Goal: Navigation & Orientation: Find specific page/section

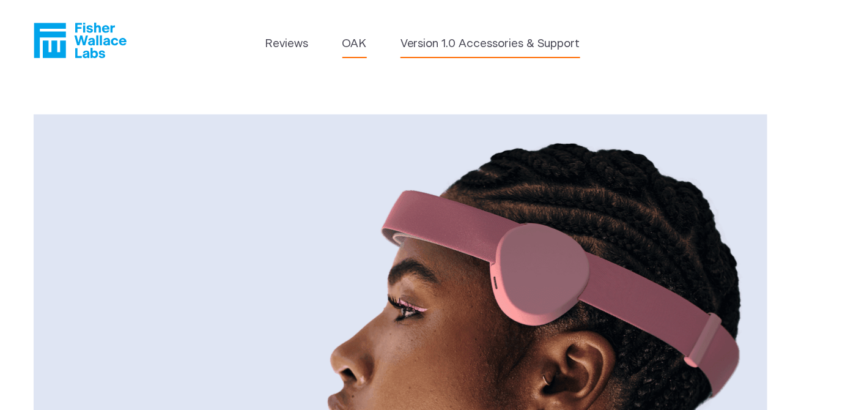
click at [474, 45] on link "Version 1.0 Accessories & Support" at bounding box center [490, 43] width 180 height 17
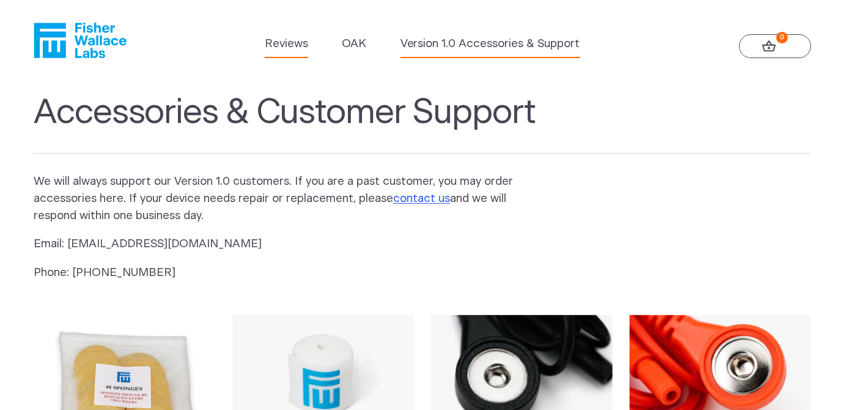
click at [268, 45] on link "Reviews" at bounding box center [286, 43] width 43 height 17
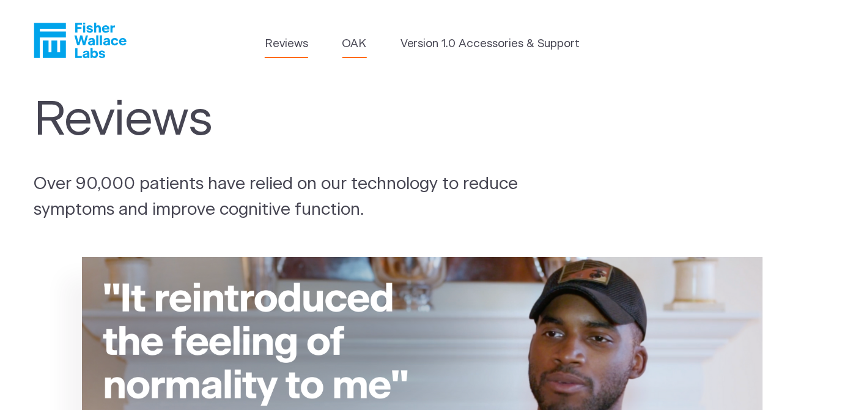
click at [342, 43] on link "OAK" at bounding box center [354, 43] width 24 height 17
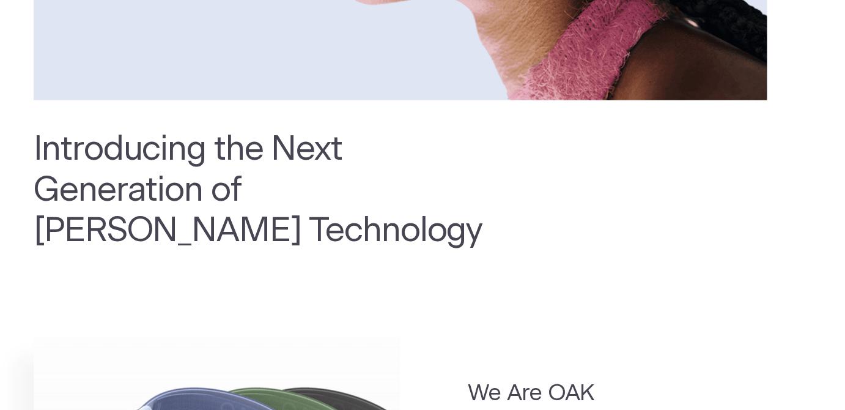
scroll to position [145, 0]
